Goal: Navigation & Orientation: Find specific page/section

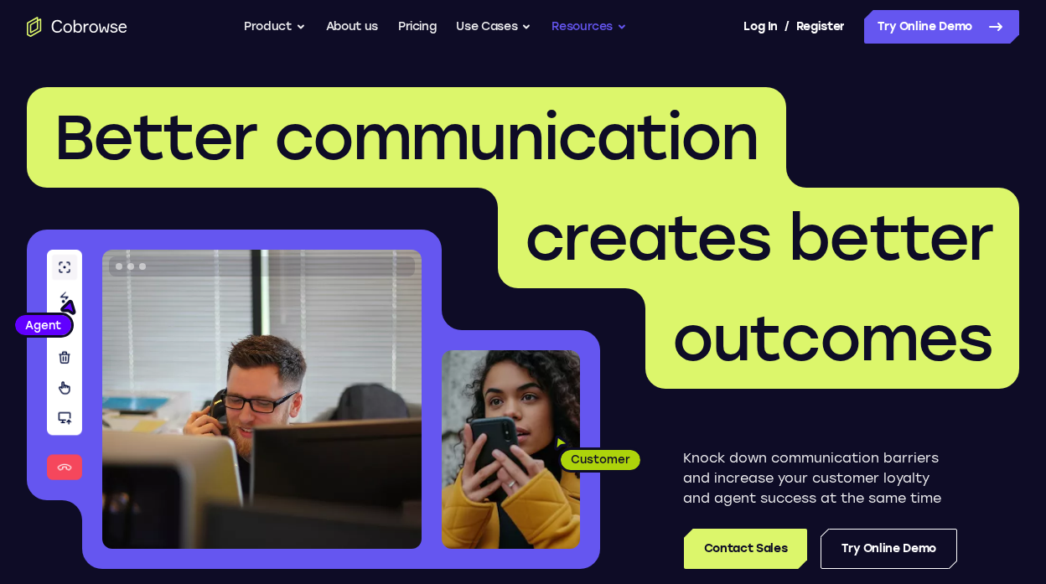
click at [565, 23] on button "Resources" at bounding box center [588, 27] width 75 height 34
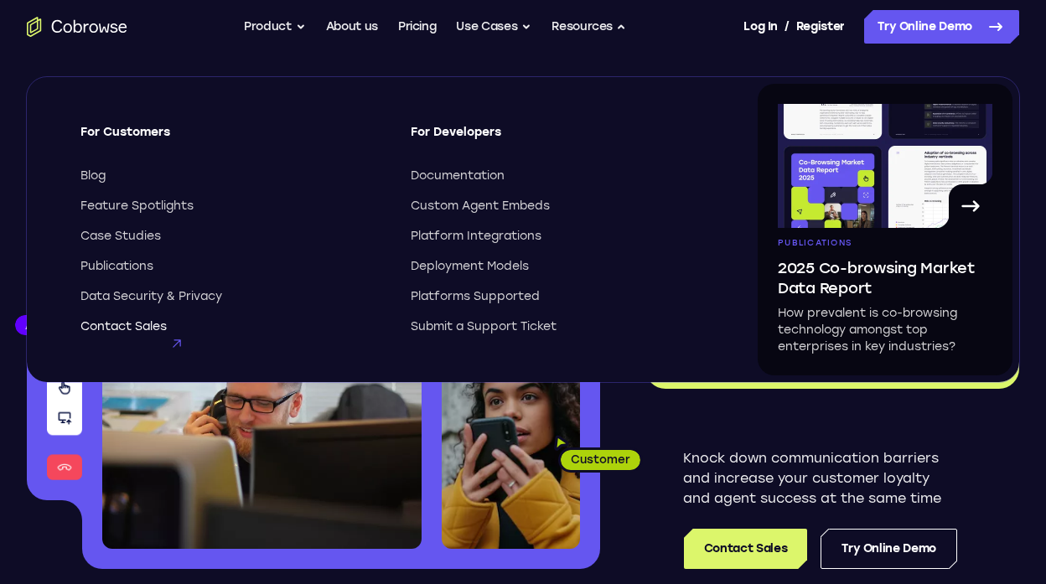
click at [138, 321] on span "Contact Sales" at bounding box center [123, 326] width 86 height 17
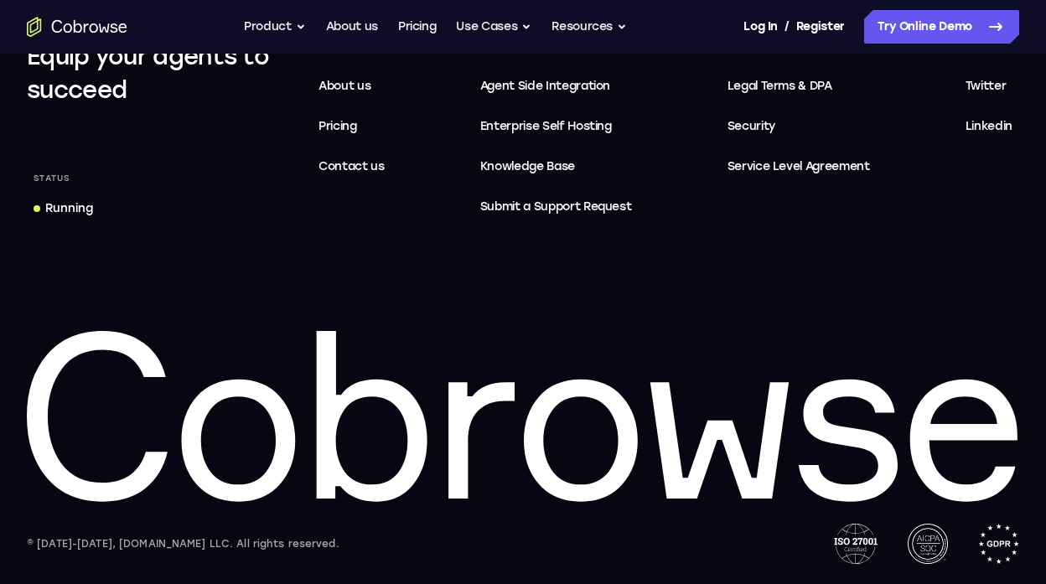
scroll to position [828, 0]
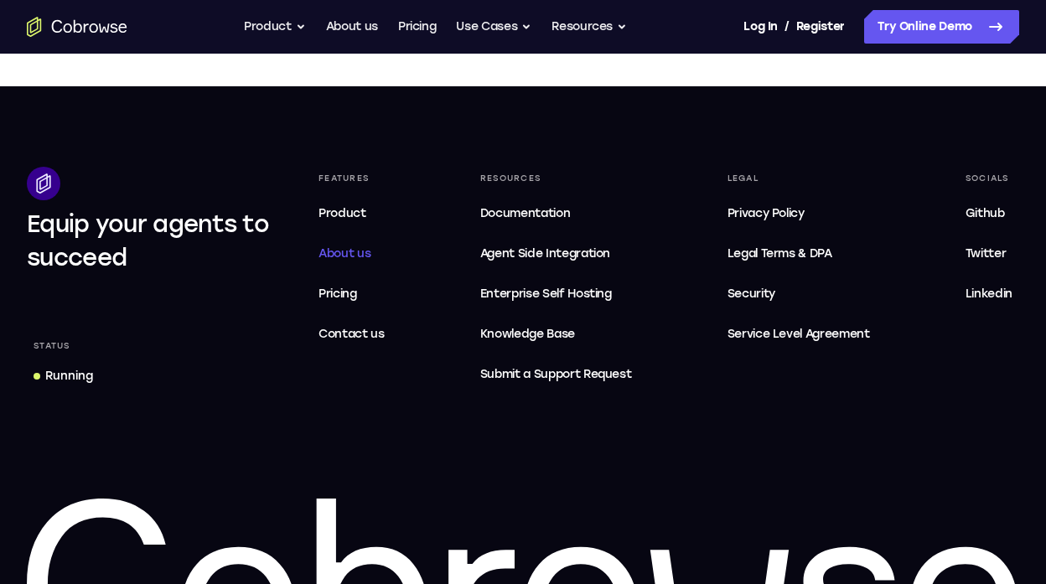
click at [337, 255] on span "About us" at bounding box center [344, 253] width 52 height 14
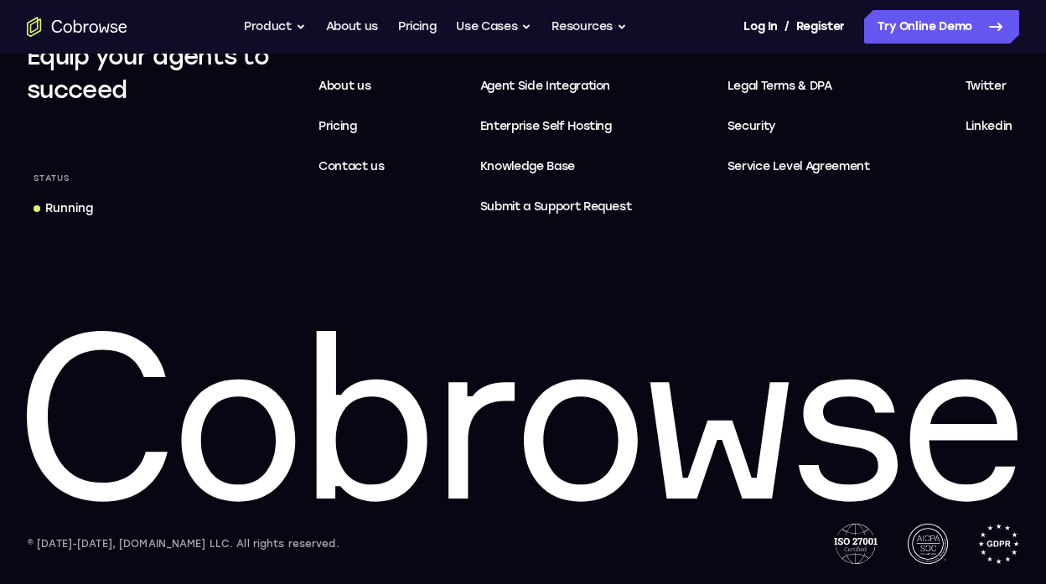
scroll to position [3408, 0]
